Goal: Transaction & Acquisition: Purchase product/service

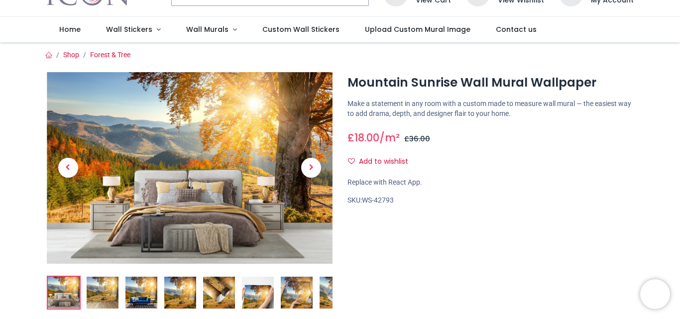
scroll to position [50, 0]
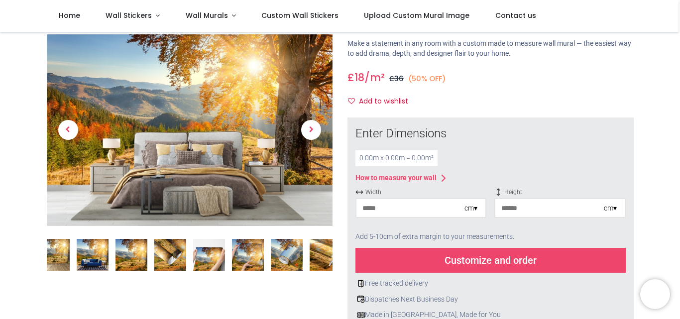
click at [370, 157] on div "0.00 m x 0.00 m = 0.00 m²" at bounding box center [397, 158] width 82 height 16
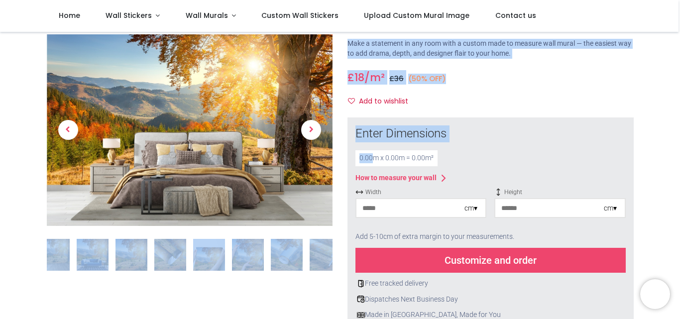
drag, startPoint x: 373, startPoint y: 159, endPoint x: 320, endPoint y: 160, distance: 52.8
click at [320, 160] on div "18" at bounding box center [340, 295] width 602 height 591
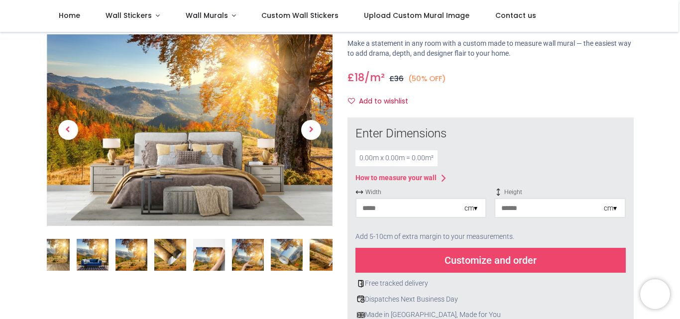
click at [479, 160] on div "0.00 m x 0.00 m = 0.00 m²" at bounding box center [491, 158] width 271 height 16
click at [415, 212] on input "number" at bounding box center [411, 208] width 108 height 18
click at [385, 215] on input "number" at bounding box center [411, 208] width 108 height 18
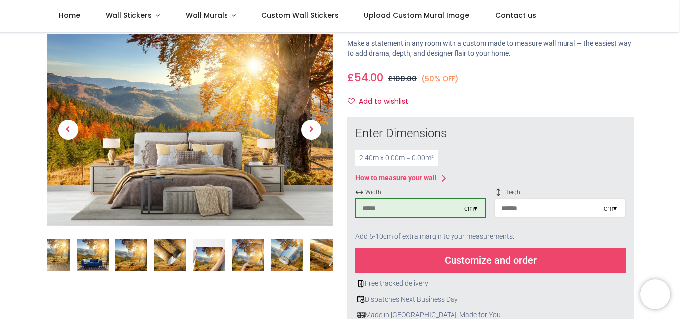
type input "***"
click at [526, 210] on input "number" at bounding box center [550, 208] width 108 height 18
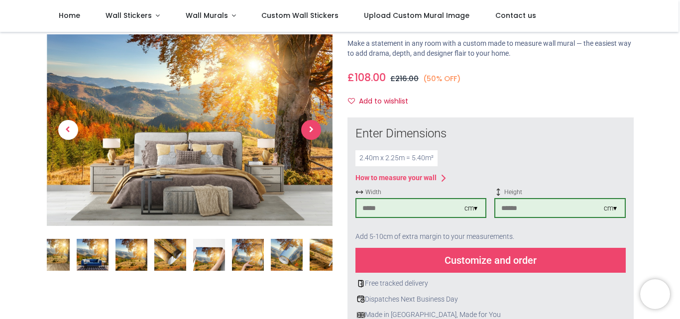
type input "***"
click at [308, 133] on span "Next" at bounding box center [311, 131] width 20 height 20
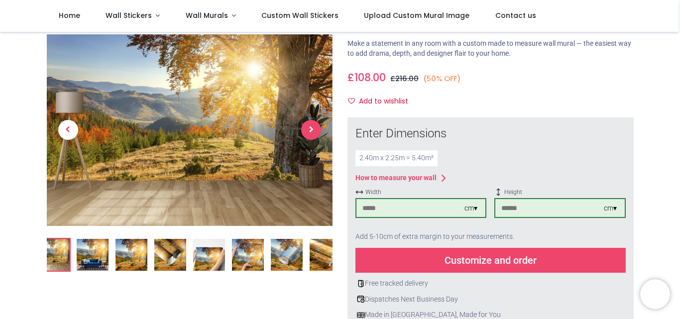
click at [308, 133] on span "Next" at bounding box center [311, 131] width 20 height 20
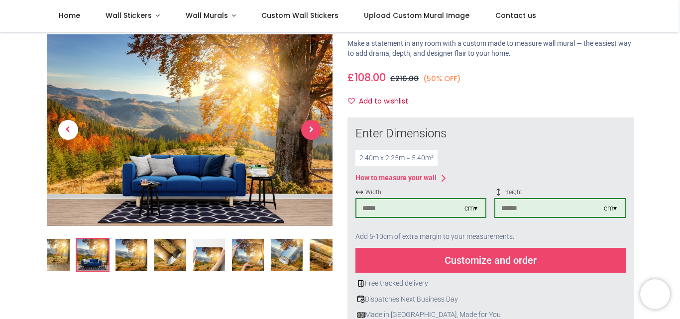
click at [308, 133] on span "Next" at bounding box center [311, 131] width 20 height 20
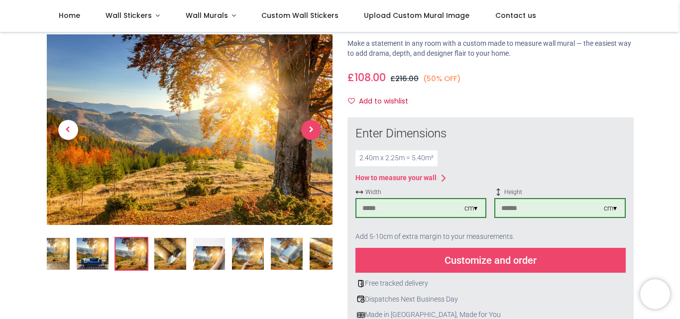
click at [310, 133] on span "Next" at bounding box center [311, 130] width 20 height 20
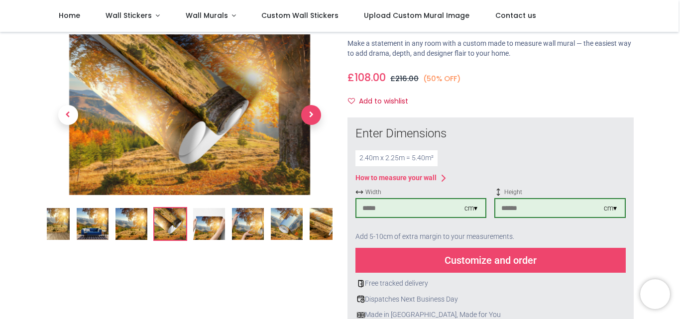
click at [309, 120] on span "Next" at bounding box center [311, 115] width 20 height 20
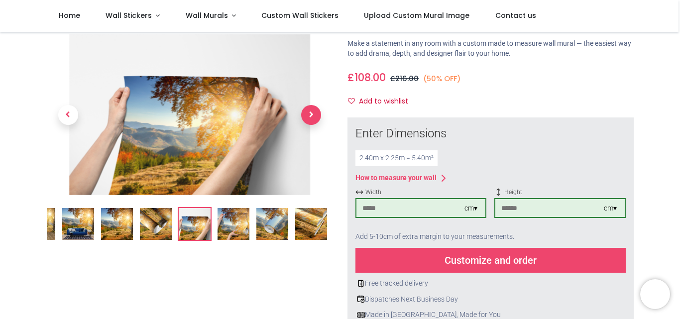
click at [309, 120] on span "Next" at bounding box center [311, 115] width 20 height 20
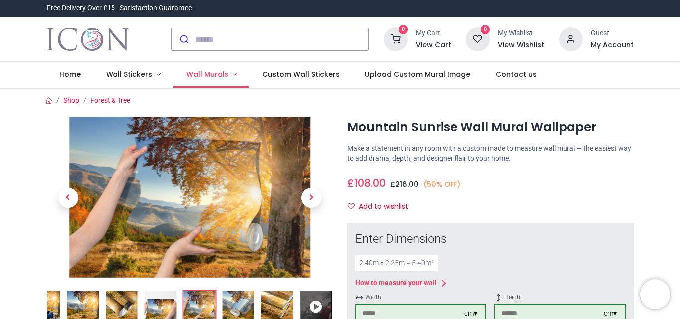
click at [214, 75] on span "Wall Murals" at bounding box center [207, 74] width 42 height 10
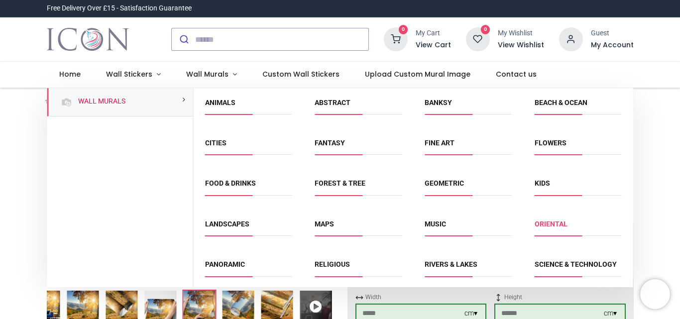
click at [551, 226] on link "Oriental" at bounding box center [551, 224] width 33 height 8
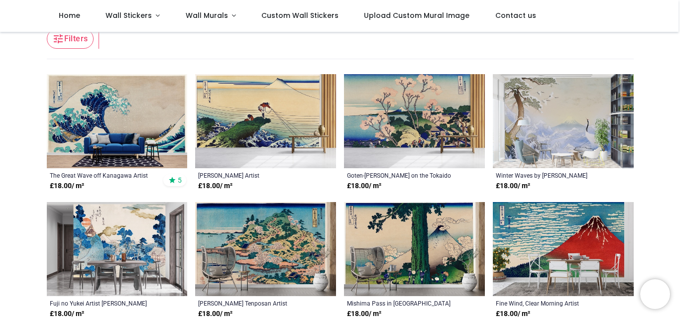
scroll to position [199, 0]
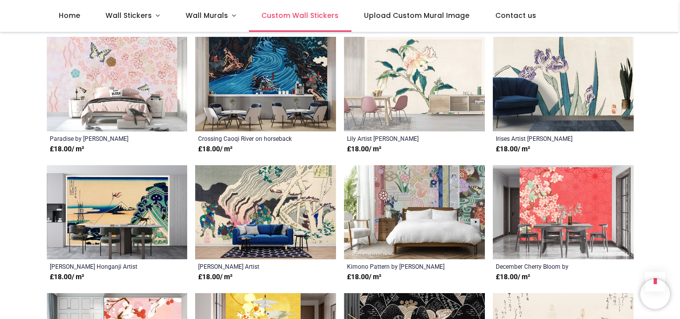
scroll to position [448, 0]
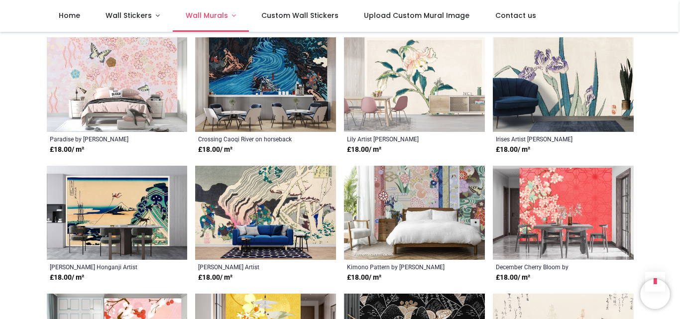
click at [214, 18] on span "Wall Murals" at bounding box center [207, 15] width 42 height 10
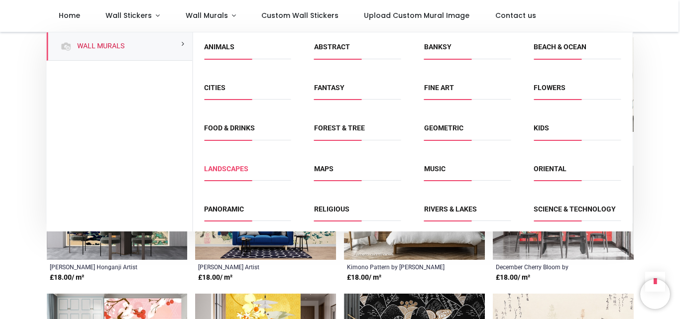
click at [232, 173] on link "Landscapes" at bounding box center [226, 169] width 44 height 8
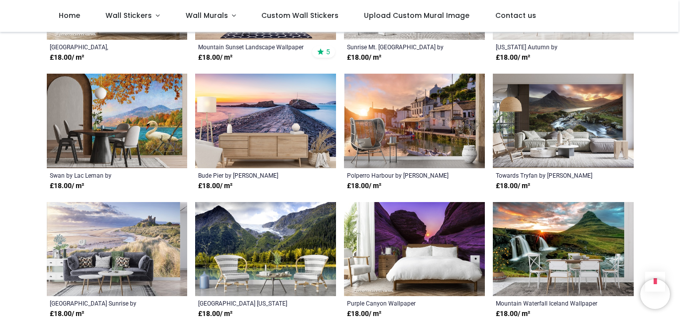
scroll to position [1234, 0]
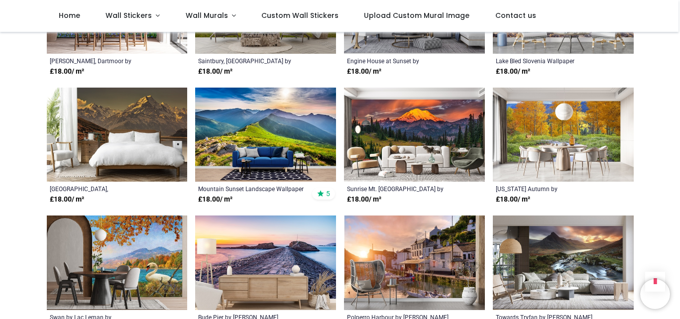
scroll to position [388, 0]
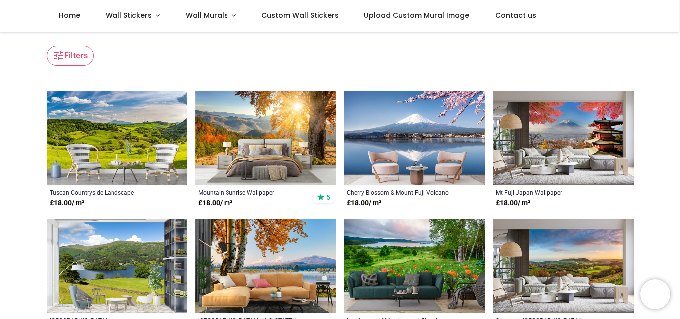
scroll to position [149, 0]
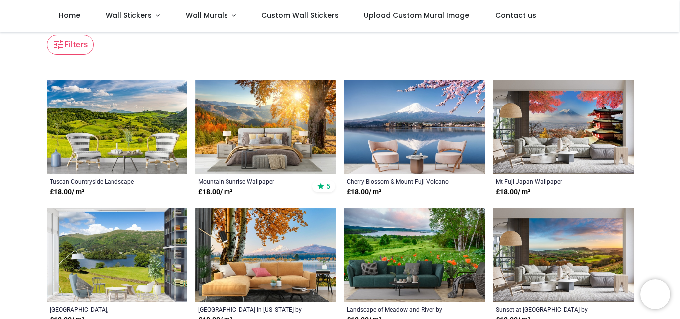
click at [570, 130] on img at bounding box center [563, 127] width 141 height 94
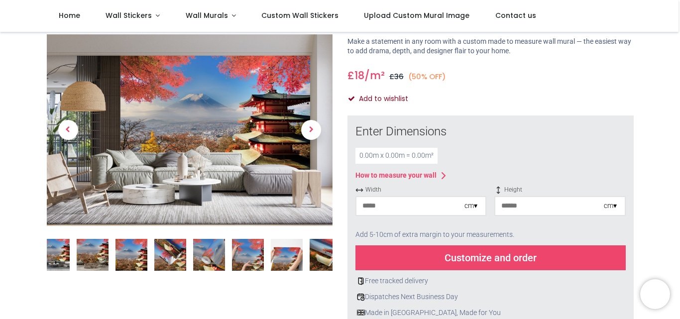
scroll to position [100, 0]
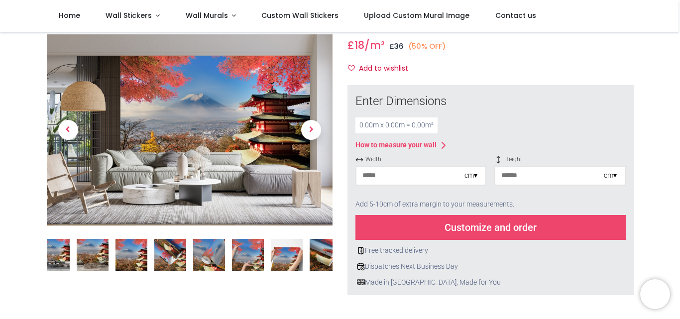
click at [399, 167] on input "number" at bounding box center [411, 176] width 108 height 18
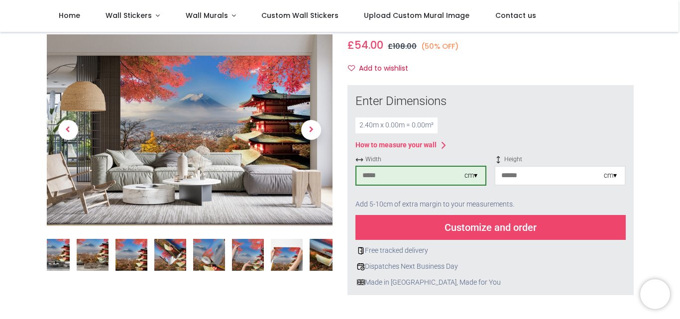
type input "***"
click at [533, 167] on input "number" at bounding box center [550, 176] width 108 height 18
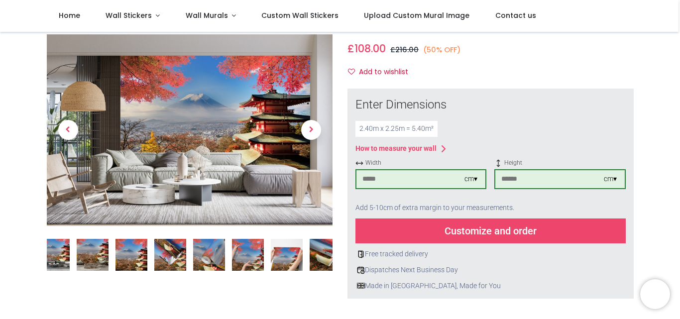
scroll to position [50, 0]
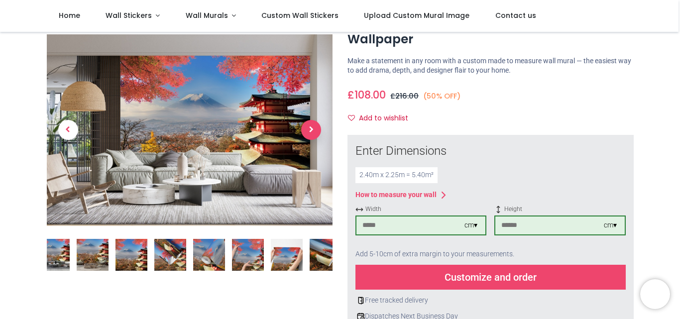
type input "***"
click at [309, 131] on span "Next" at bounding box center [311, 131] width 20 height 20
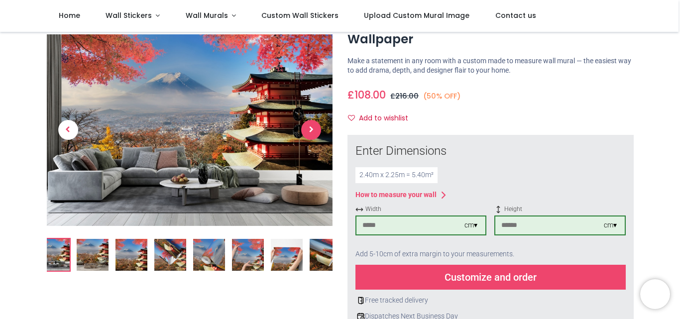
click at [309, 131] on span "Next" at bounding box center [311, 131] width 20 height 20
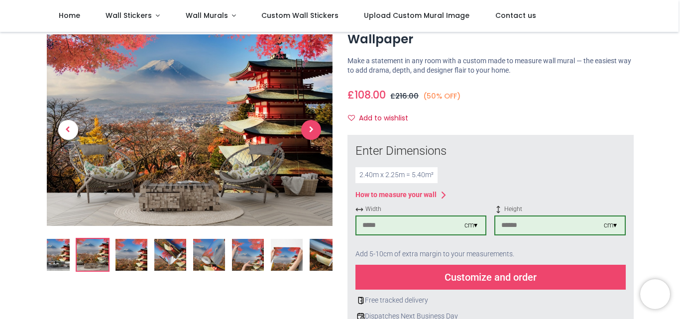
click at [309, 131] on span "Next" at bounding box center [311, 131] width 20 height 20
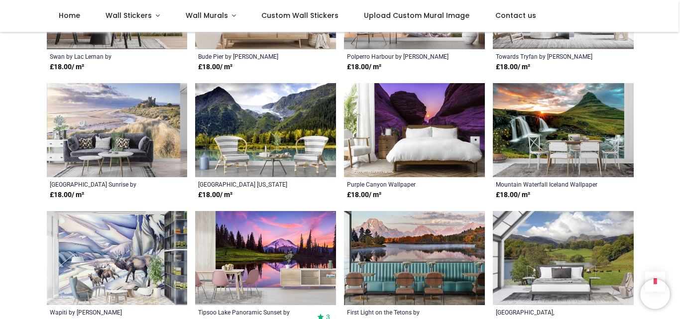
scroll to position [797, 0]
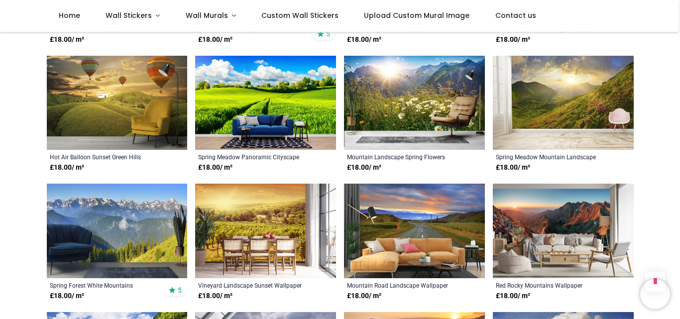
scroll to position [1594, 0]
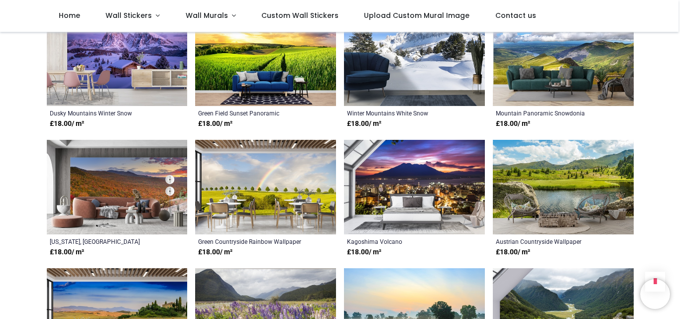
scroll to position [2292, 0]
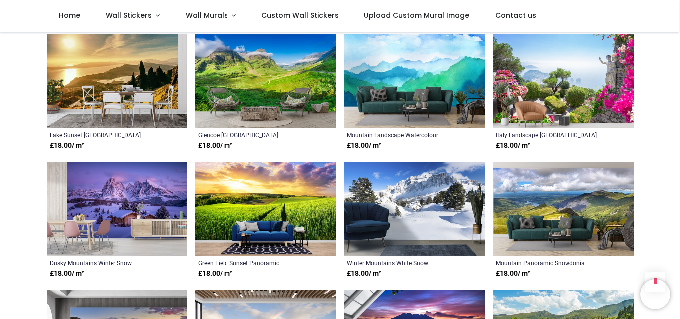
scroll to position [2042, 0]
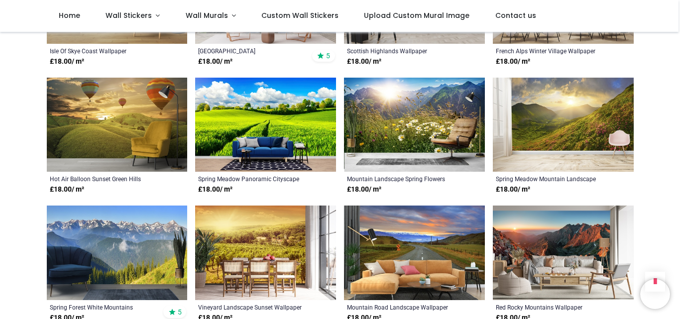
scroll to position [1544, 0]
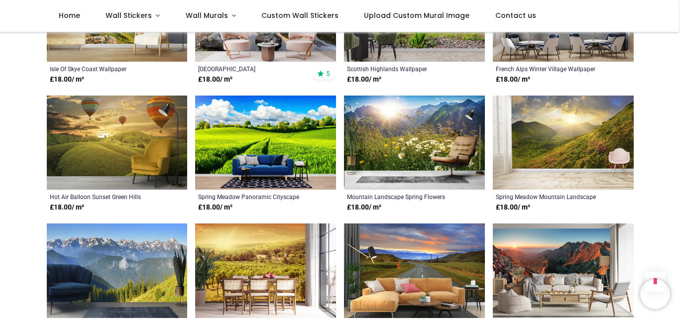
click at [137, 131] on img at bounding box center [117, 143] width 141 height 94
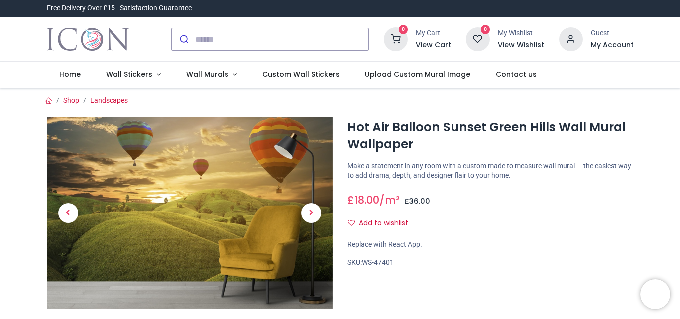
scroll to position [50, 0]
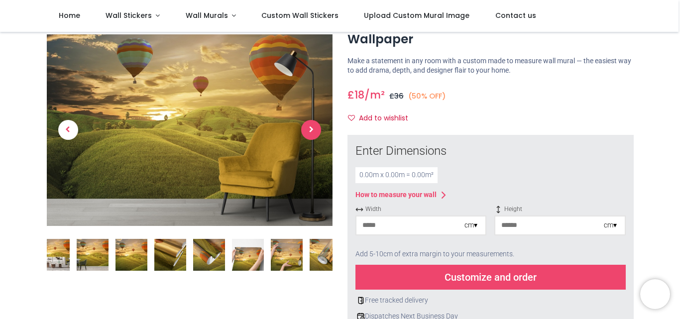
click at [314, 135] on span "Next" at bounding box center [311, 131] width 20 height 20
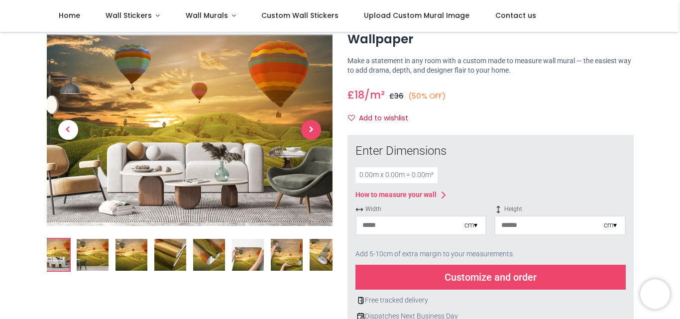
click at [314, 127] on span "Next" at bounding box center [311, 131] width 20 height 20
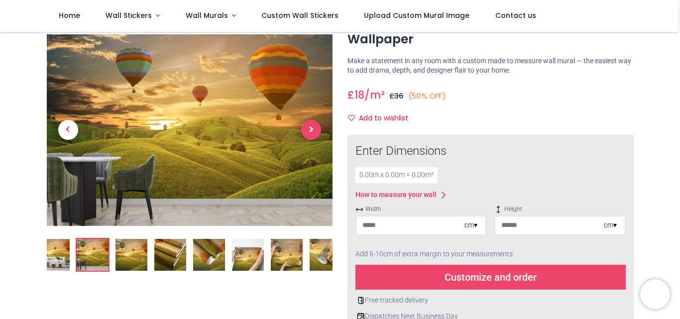
click at [314, 121] on span "Next" at bounding box center [311, 131] width 20 height 20
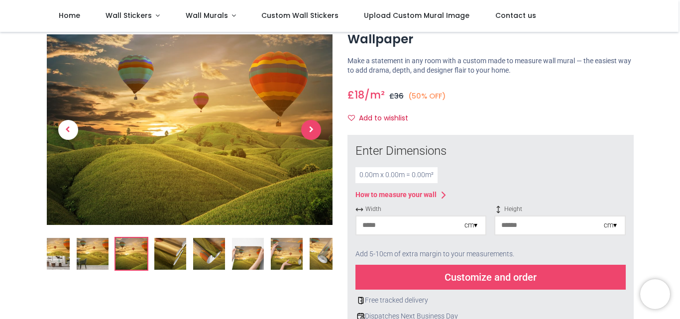
click at [306, 129] on span "Next" at bounding box center [311, 130] width 20 height 20
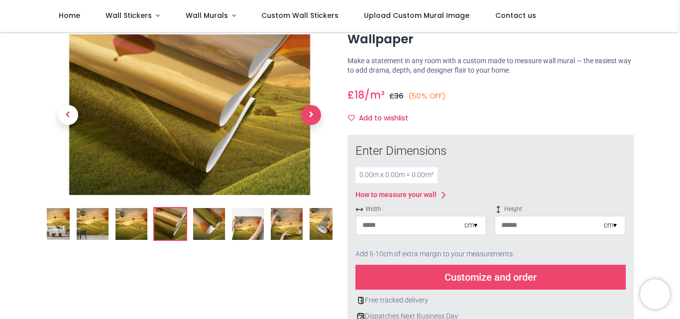
click at [311, 115] on span "Next" at bounding box center [311, 115] width 20 height 20
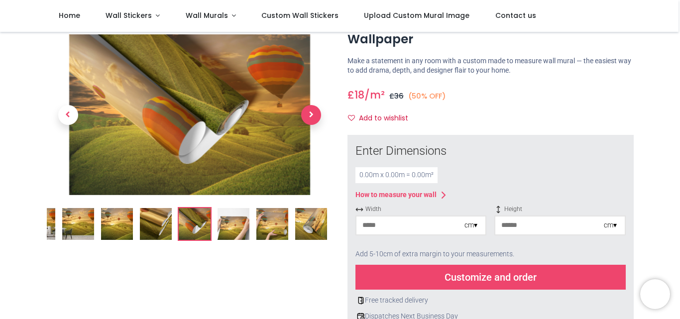
click at [311, 115] on span "Next" at bounding box center [311, 115] width 20 height 20
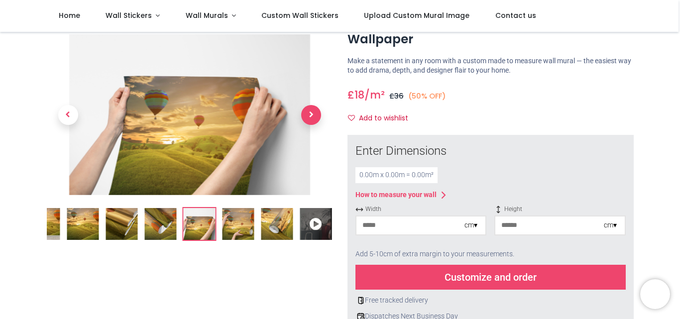
click at [311, 115] on span "Next" at bounding box center [311, 115] width 20 height 20
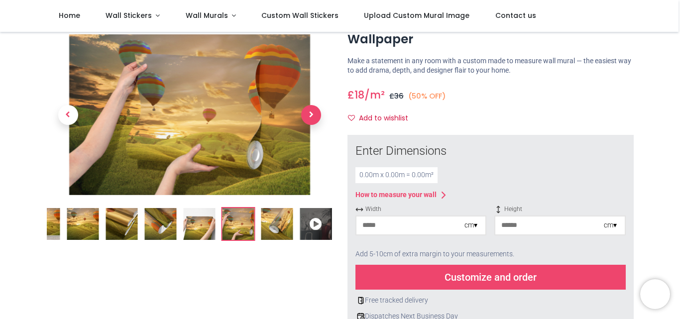
click at [311, 115] on span "Next" at bounding box center [311, 115] width 20 height 20
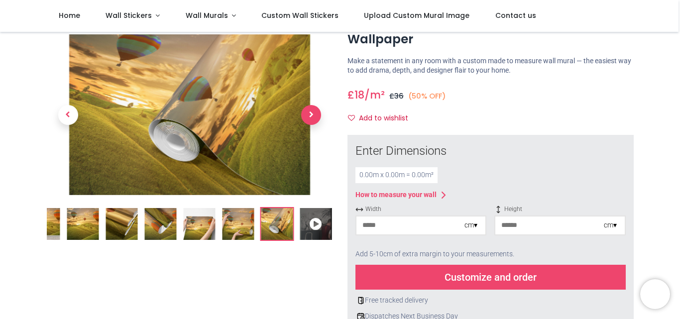
click at [311, 115] on span "Next" at bounding box center [311, 115] width 20 height 20
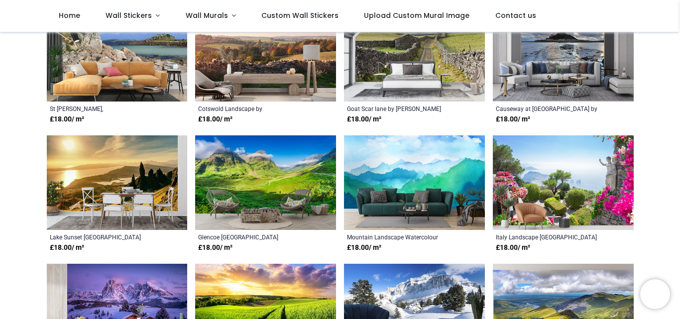
scroll to position [299, 0]
